Goal: Communication & Community: Answer question/provide support

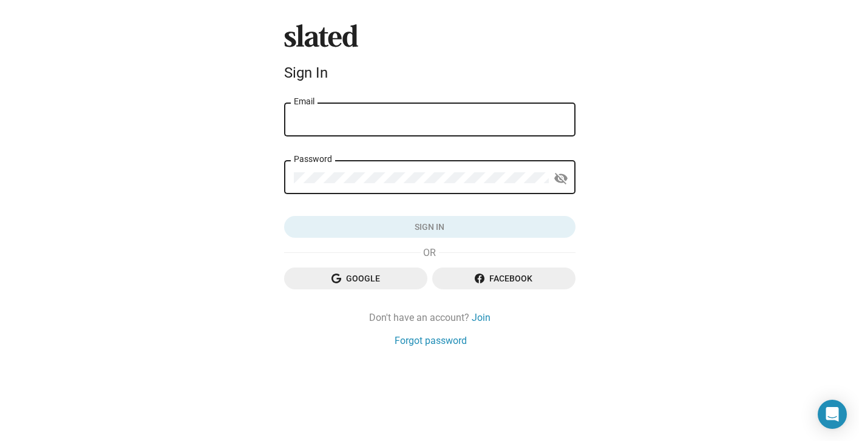
click at [446, 127] on div "Email" at bounding box center [430, 119] width 272 height 36
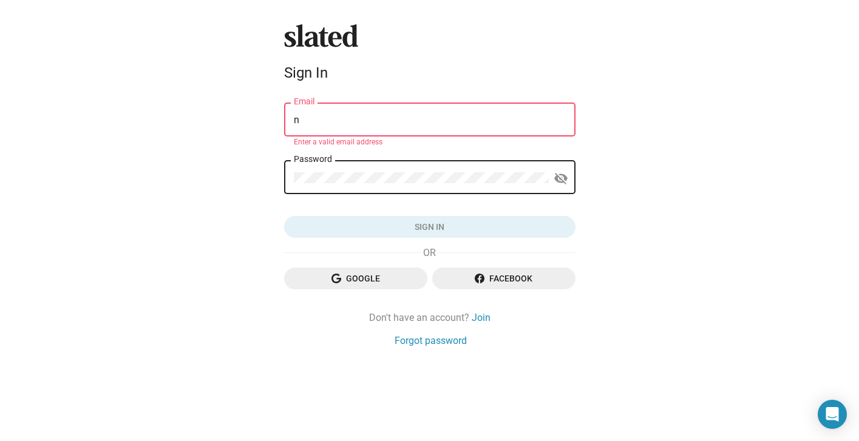
type input "[EMAIL_ADDRESS][DOMAIN_NAME]"
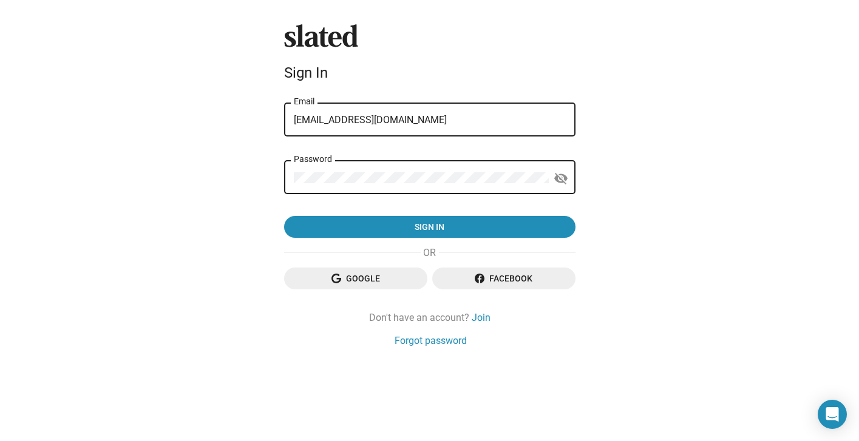
click at [284, 216] on button "Sign in" at bounding box center [429, 227] width 291 height 22
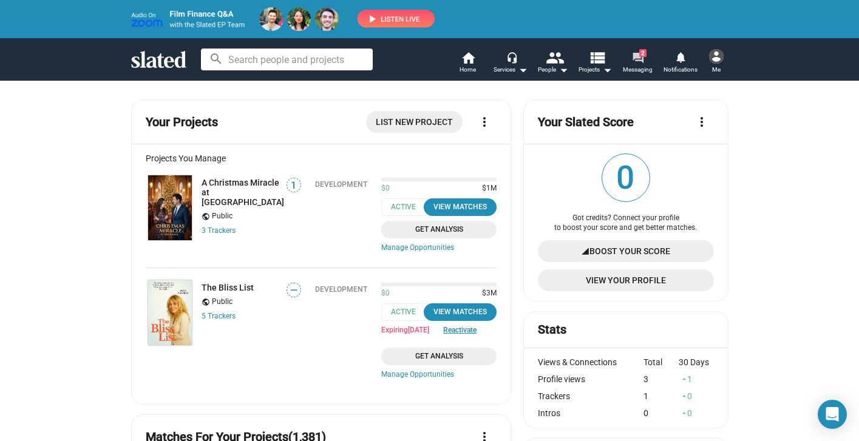
click at [634, 56] on mat-icon "forum" at bounding box center [638, 58] width 12 height 12
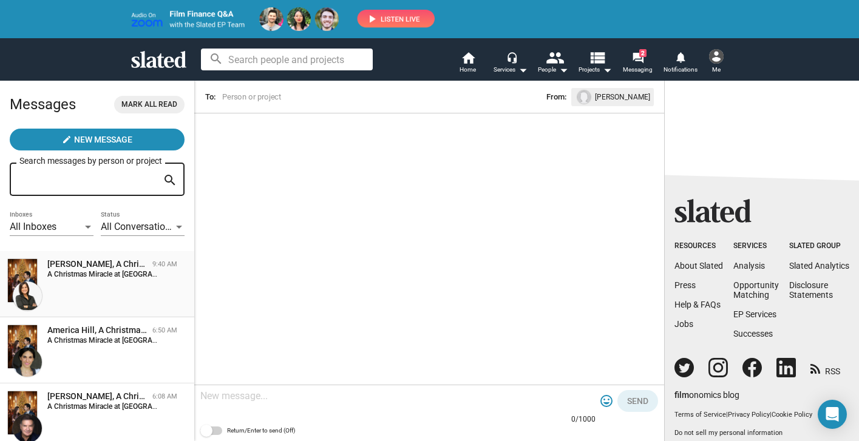
click at [164, 277] on div "A Christmas Miracle at [GEOGRAPHIC_DATA]: Fiverr is a professional and secure p…" at bounding box center [112, 274] width 130 height 8
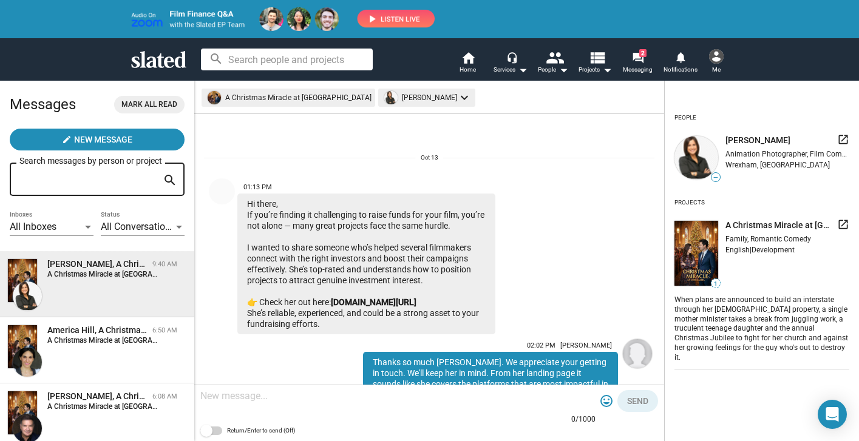
scroll to position [543, 0]
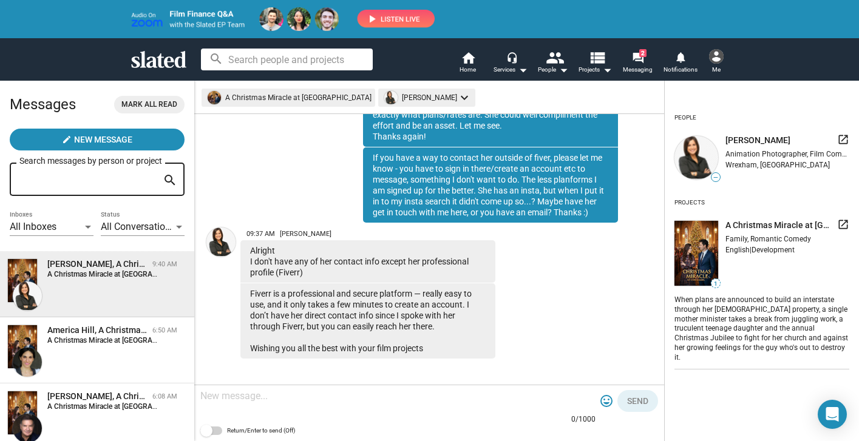
click at [248, 396] on textarea at bounding box center [397, 396] width 395 height 12
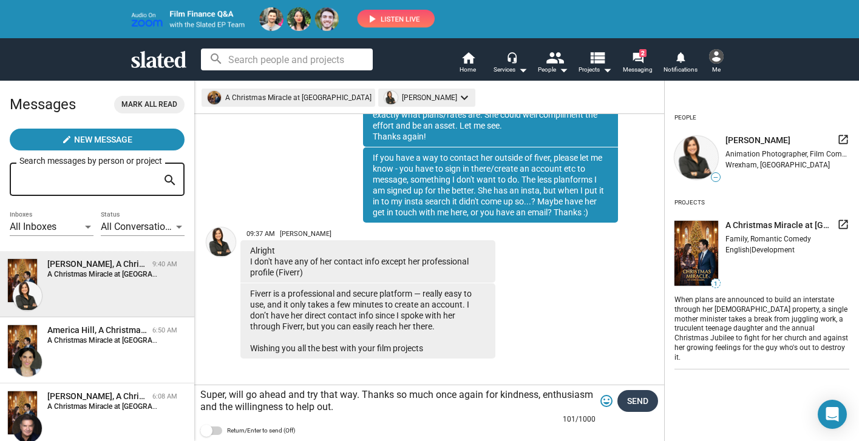
type textarea "Super, will go ahead and try that way. Thanks so much once again for kindness, …"
click at [647, 402] on span "Send" at bounding box center [637, 401] width 21 height 22
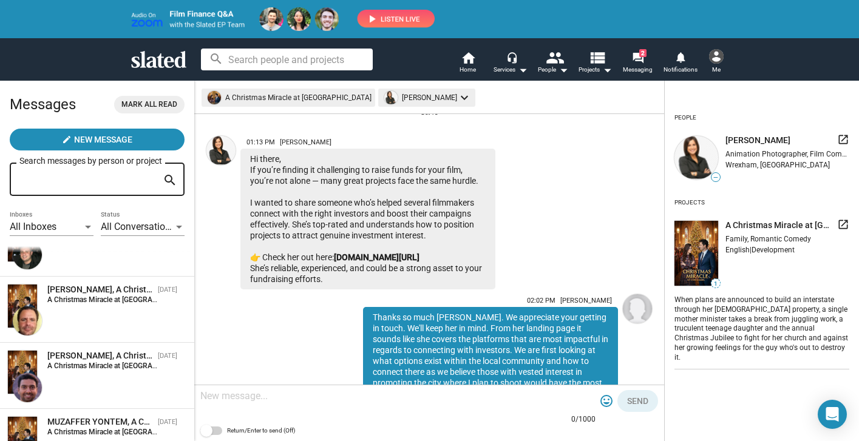
scroll to position [683, 0]
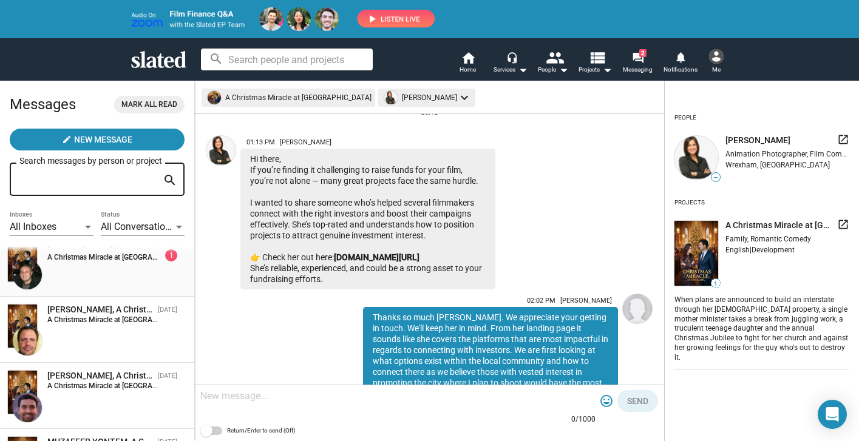
click at [115, 277] on div "[PERSON_NAME], A Christmas Miracle at [GEOGRAPHIC_DATA] [DATE] A Christmas Mira…" at bounding box center [97, 264] width 180 height 52
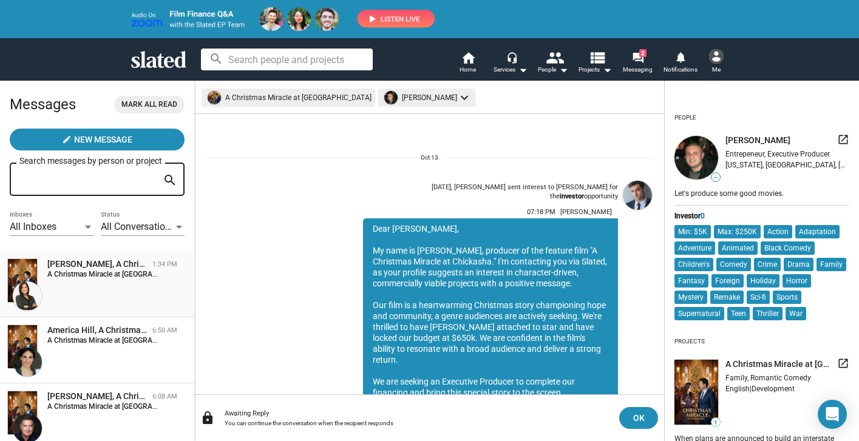
click at [121, 274] on strong "A Christmas Miracle at [GEOGRAPHIC_DATA]:" at bounding box center [120, 274] width 146 height 8
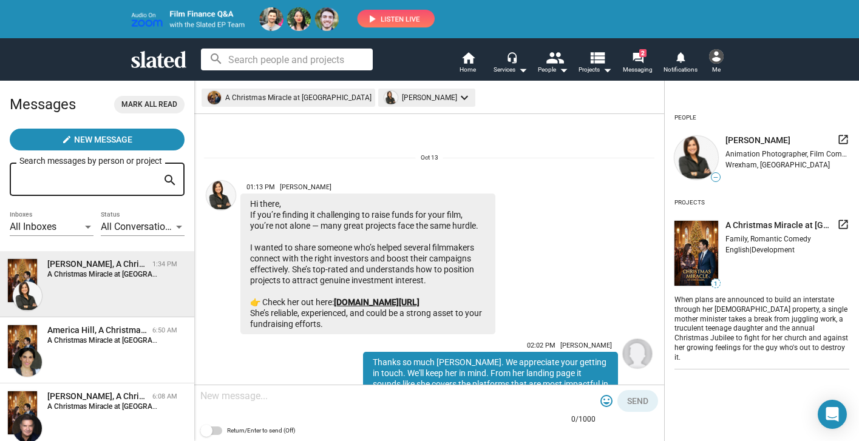
click at [415, 302] on link "[DOMAIN_NAME][URL]" at bounding box center [377, 302] width 86 height 10
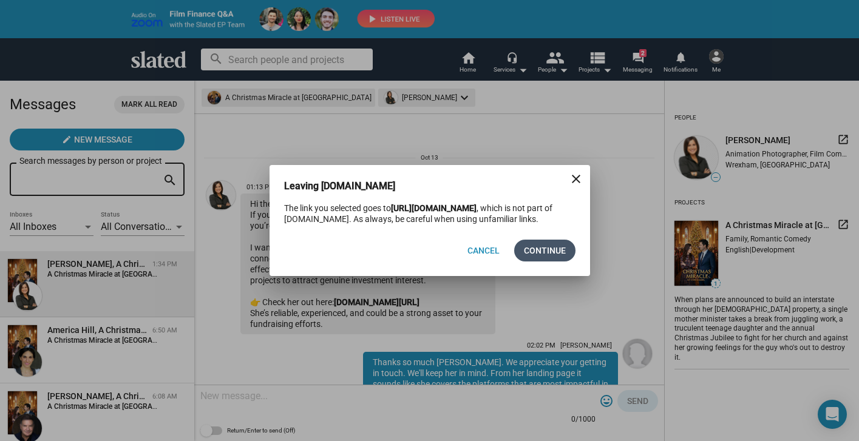
click at [549, 246] on span "Continue" at bounding box center [545, 251] width 42 height 22
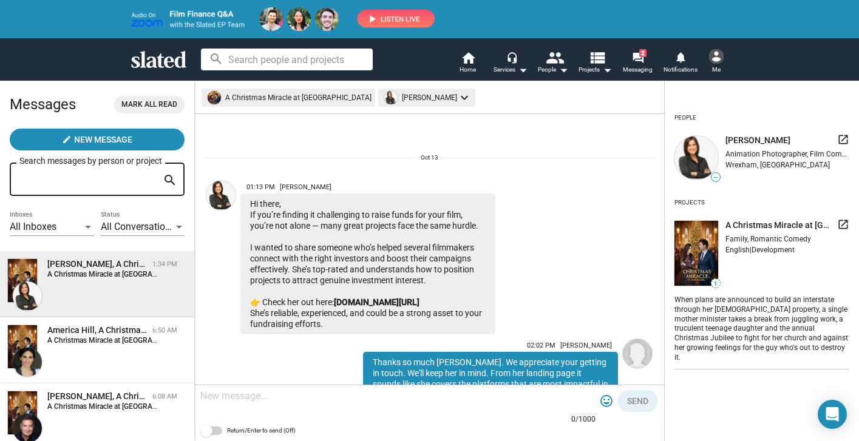
click at [712, 61] on img at bounding box center [716, 56] width 15 height 15
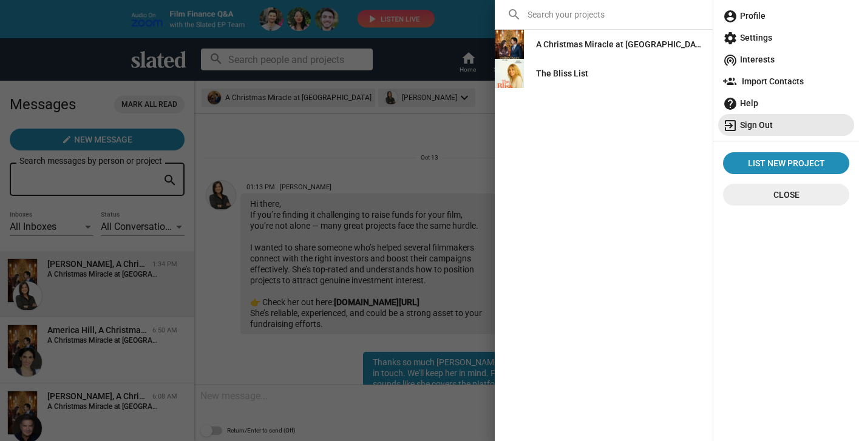
click at [745, 121] on span "exit_to_app Sign Out" at bounding box center [786, 125] width 126 height 22
